Goal: Information Seeking & Learning: Understand process/instructions

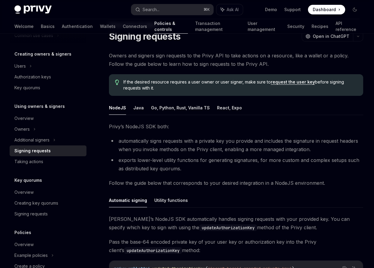
scroll to position [24, 0]
click at [175, 108] on button "Go, Python, Rust, Vanilla TS" at bounding box center [180, 108] width 59 height 14
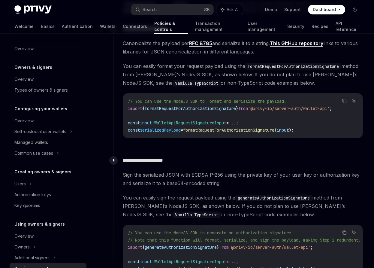
scroll to position [329, 0]
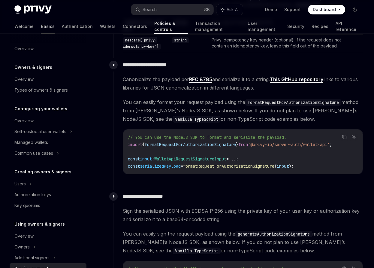
click at [41, 30] on link "Basics" at bounding box center [48, 26] width 14 height 14
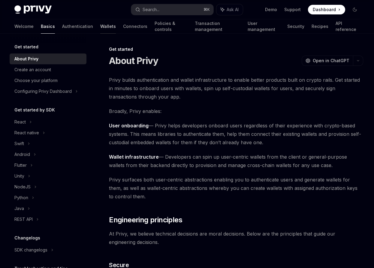
click at [100, 27] on link "Wallets" at bounding box center [108, 26] width 16 height 14
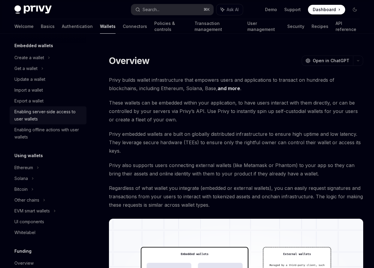
scroll to position [89, 0]
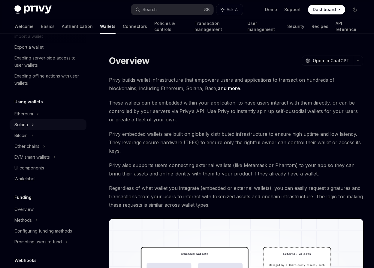
click at [41, 18] on icon at bounding box center [42, 14] width 2 height 7
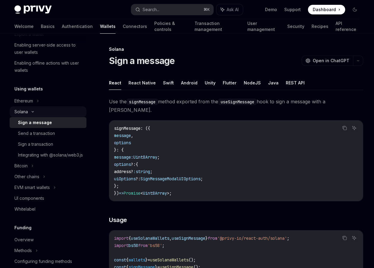
scroll to position [103, 0]
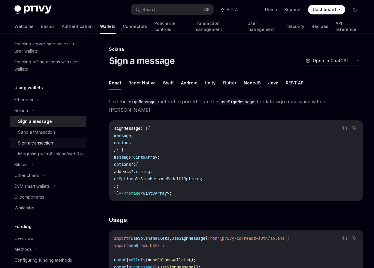
click at [46, 140] on div "Sign a transaction" at bounding box center [35, 142] width 35 height 7
type textarea "*"
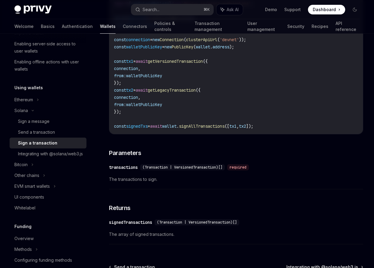
scroll to position [918, 0]
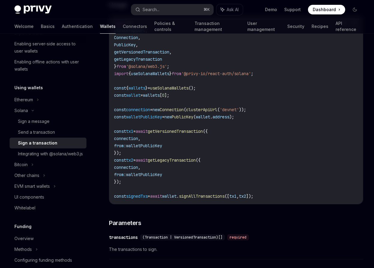
scroll to position [840, 0]
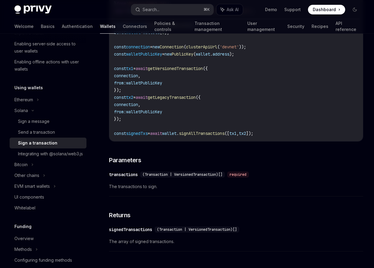
click at [212, 132] on code "import { clusterApiUrl , Connection , PublicKey , getVersionedTransaction , get…" at bounding box center [236, 47] width 244 height 180
copy span "signAllTransactions"
